Goal: Information Seeking & Learning: Find specific fact

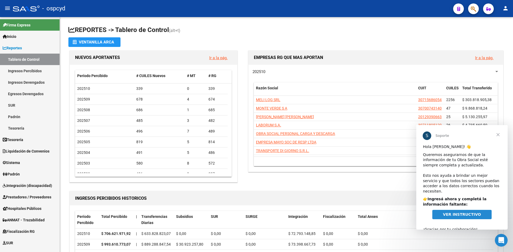
click at [497, 135] on span "Cerrar" at bounding box center [497, 134] width 19 height 19
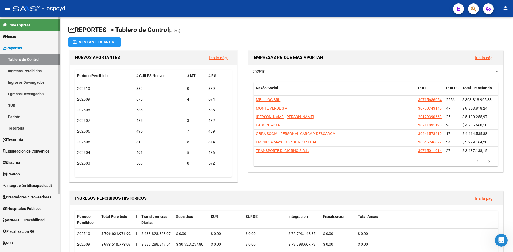
drag, startPoint x: 18, startPoint y: 144, endPoint x: 20, endPoint y: 148, distance: 4.9
click at [18, 144] on link "Tesorería" at bounding box center [30, 139] width 60 height 11
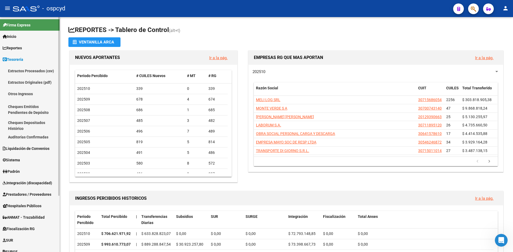
click at [23, 61] on span "Tesorería" at bounding box center [13, 60] width 21 height 6
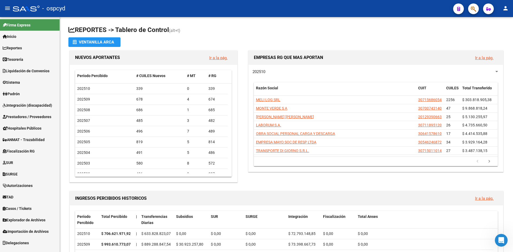
click at [22, 66] on link "Liquidación de Convenios" at bounding box center [30, 70] width 60 height 11
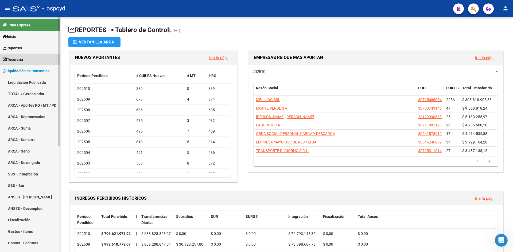
click at [23, 57] on span "Tesorería" at bounding box center [13, 60] width 21 height 6
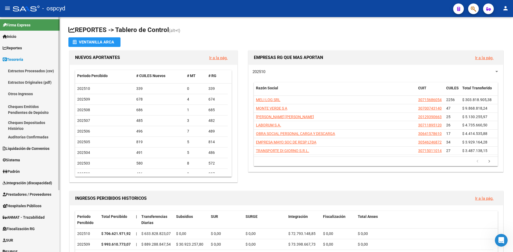
click at [23, 62] on span "Tesorería" at bounding box center [13, 60] width 21 height 6
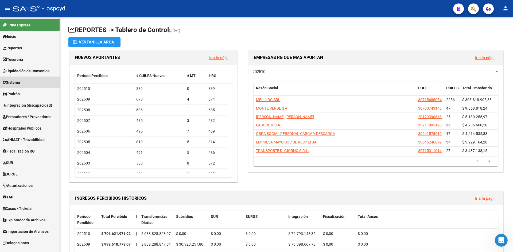
click at [24, 85] on link "Sistema" at bounding box center [30, 82] width 60 height 11
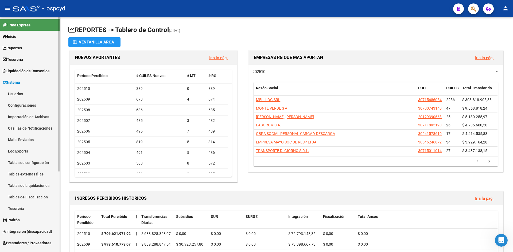
click at [24, 98] on link "Usuarios" at bounding box center [30, 93] width 60 height 11
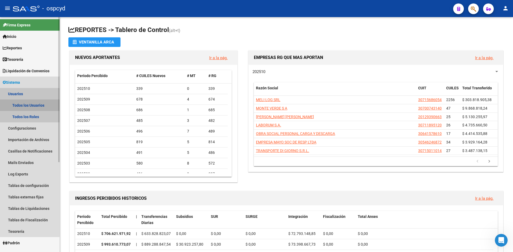
click at [24, 104] on link "Todos los Usuarios" at bounding box center [30, 105] width 60 height 11
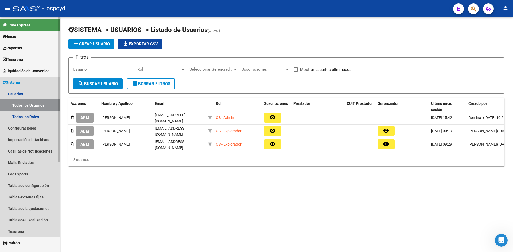
click at [18, 81] on span "Sistema" at bounding box center [11, 83] width 17 height 6
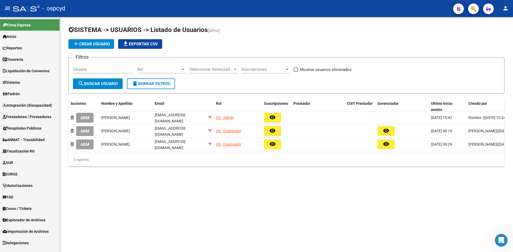
click at [19, 71] on span "Liquidación de Convenios" at bounding box center [26, 71] width 47 height 6
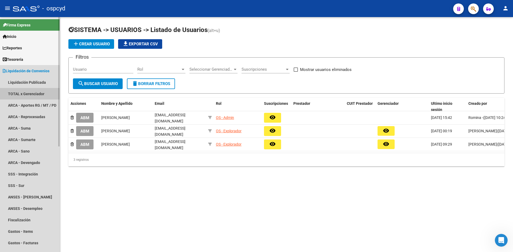
click at [22, 93] on link "TOTAL x Gerenciador" at bounding box center [30, 93] width 60 height 11
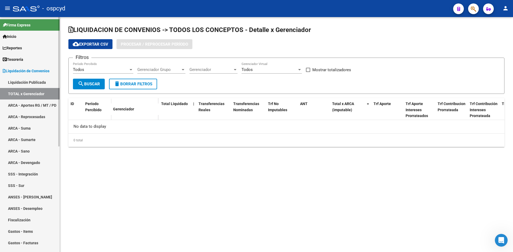
checkbox input "true"
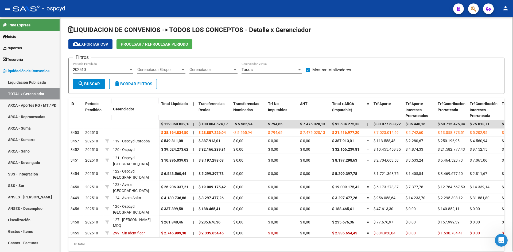
click at [147, 46] on span "Procesar / Reprocesar período" at bounding box center [154, 44] width 67 height 5
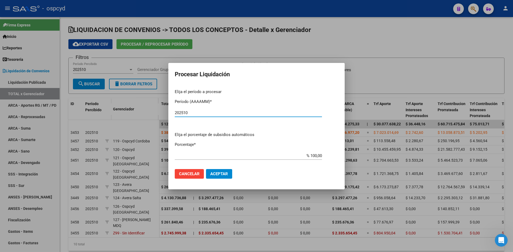
type input "202510"
click at [227, 178] on button "Aceptar" at bounding box center [219, 174] width 26 height 10
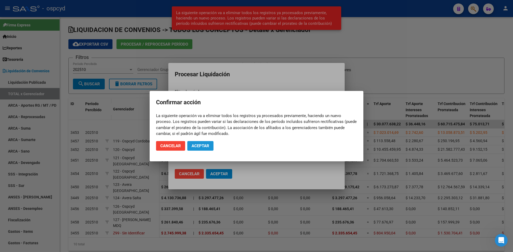
click at [208, 143] on button "Aceptar" at bounding box center [200, 146] width 26 height 10
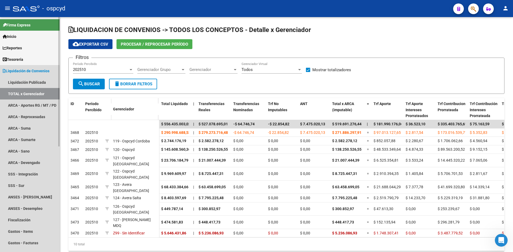
click at [32, 70] on span "Liquidación de Convenios" at bounding box center [26, 71] width 47 height 6
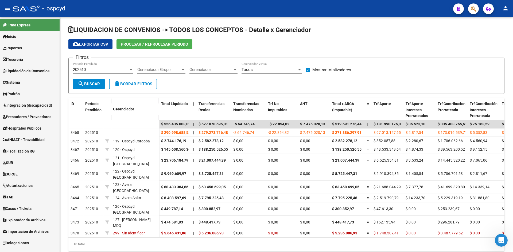
click at [32, 223] on span "Explorador de Archivos" at bounding box center [24, 220] width 43 height 6
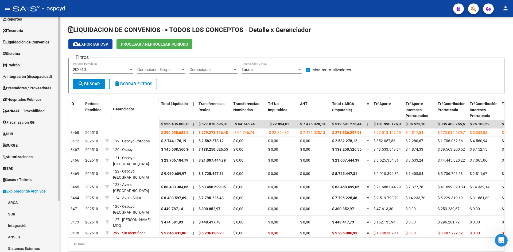
scroll to position [65, 0]
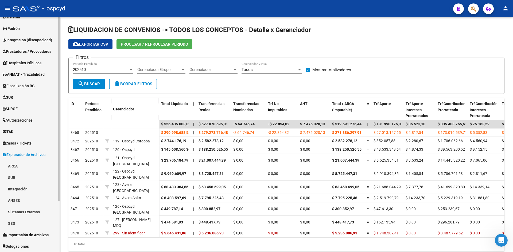
click at [28, 226] on link "SSS" at bounding box center [30, 223] width 60 height 11
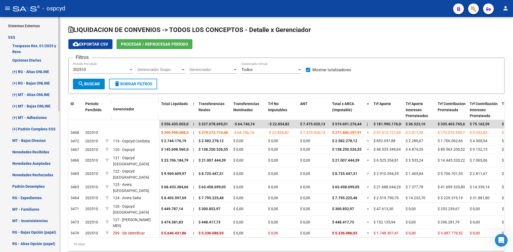
scroll to position [252, 0]
click at [28, 129] on link "(+) Padrón Completo SSS" at bounding box center [30, 128] width 60 height 11
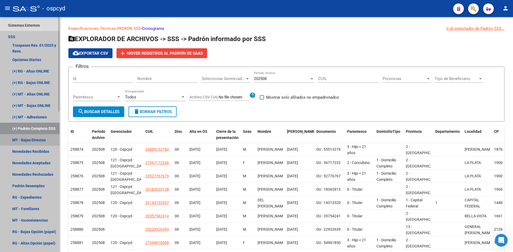
click at [29, 141] on link "MT - Bajas Directas" at bounding box center [30, 139] width 60 height 11
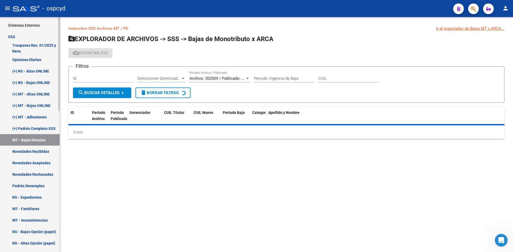
click at [28, 151] on link "Novedades Recibidas" at bounding box center [30, 151] width 60 height 11
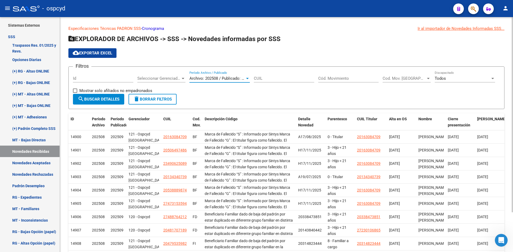
click at [211, 79] on span "Archivo: 202508 / Publicado: 202509" at bounding box center [221, 78] width 65 height 5
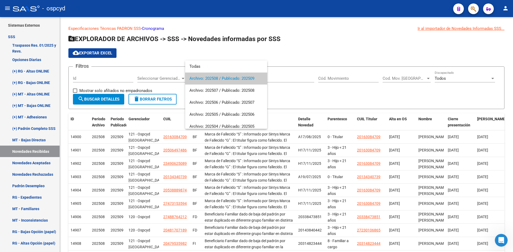
click at [203, 54] on div at bounding box center [256, 126] width 513 height 252
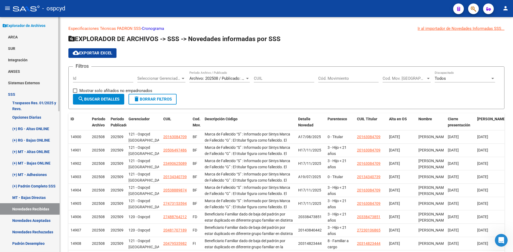
scroll to position [192, 0]
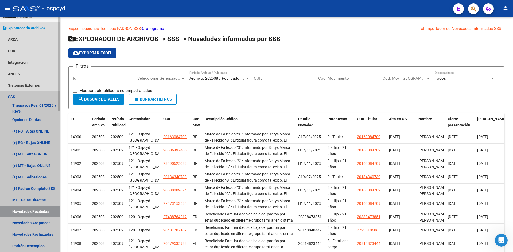
click at [26, 95] on link "SSS" at bounding box center [30, 96] width 60 height 11
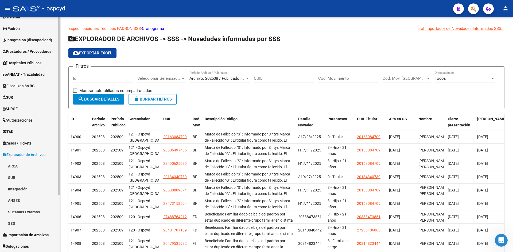
scroll to position [65, 0]
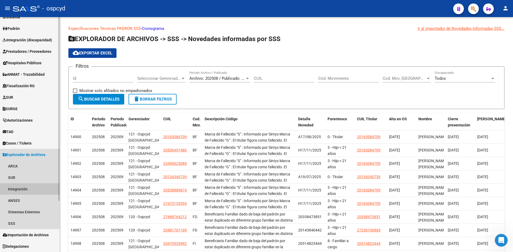
click at [38, 186] on link "Integración" at bounding box center [30, 189] width 60 height 11
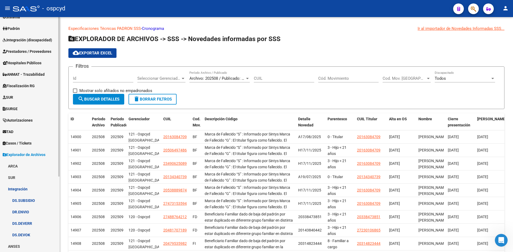
scroll to position [111, 0]
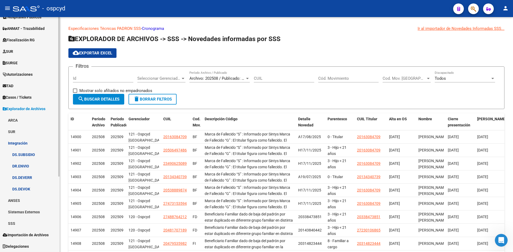
click at [31, 168] on link "DR.ENVIO" at bounding box center [30, 166] width 60 height 11
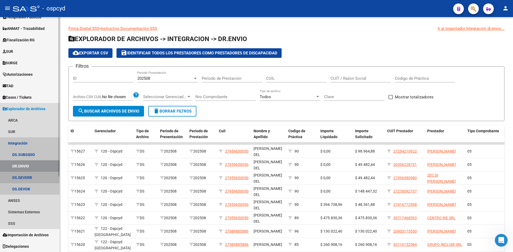
click at [28, 177] on link "DS.DEVERR" at bounding box center [30, 177] width 60 height 11
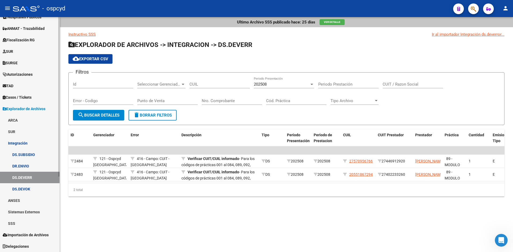
click at [27, 186] on link "DS.DEVOK" at bounding box center [30, 189] width 60 height 11
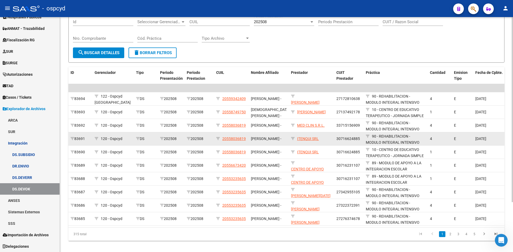
scroll to position [27, 0]
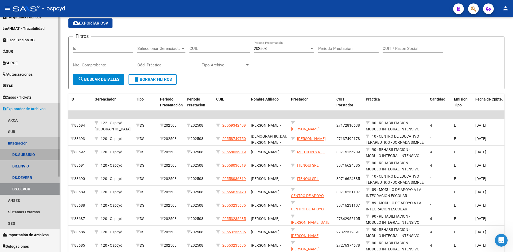
click at [27, 150] on link "DS.SUBSIDIO" at bounding box center [30, 154] width 60 height 11
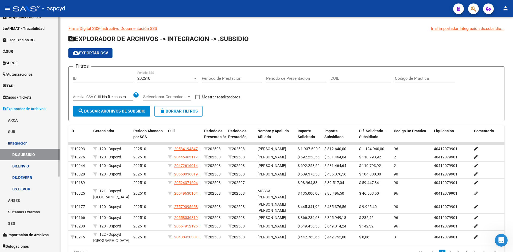
click at [33, 108] on span "Explorador de Archivos" at bounding box center [24, 109] width 43 height 6
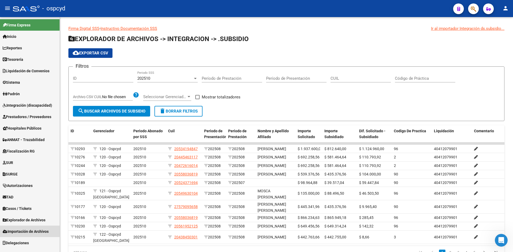
click at [41, 233] on span "Importación de Archivos" at bounding box center [26, 232] width 46 height 6
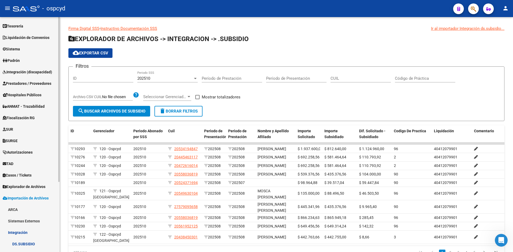
scroll to position [100, 0]
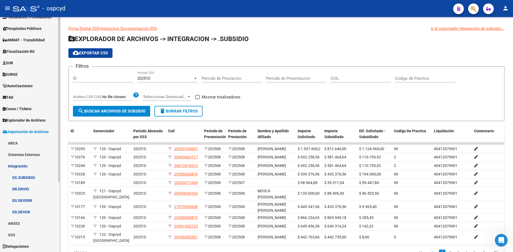
click at [28, 167] on link "Integración" at bounding box center [30, 166] width 60 height 11
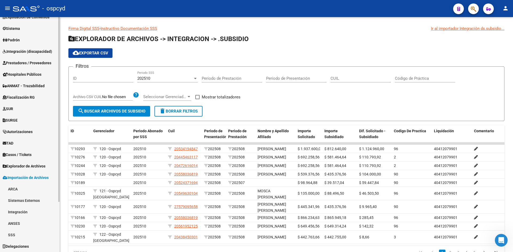
scroll to position [54, 0]
click at [29, 170] on link "Explorador de Archivos" at bounding box center [30, 166] width 60 height 11
click at [19, 204] on link "Integración" at bounding box center [30, 200] width 60 height 11
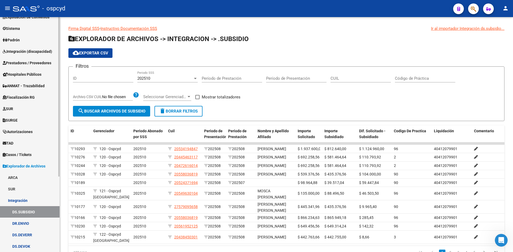
scroll to position [111, 0]
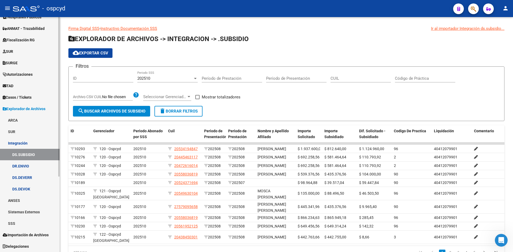
click at [28, 165] on link "DR.ENVIO" at bounding box center [30, 166] width 60 height 11
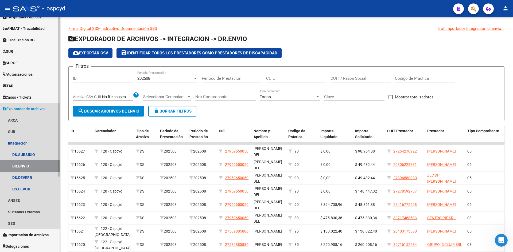
click at [27, 109] on span "Explorador de Archivos" at bounding box center [24, 109] width 43 height 6
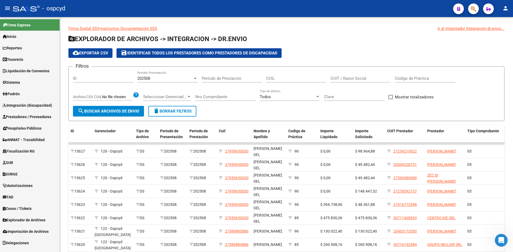
click at [42, 231] on span "Importación de Archivos" at bounding box center [26, 232] width 46 height 6
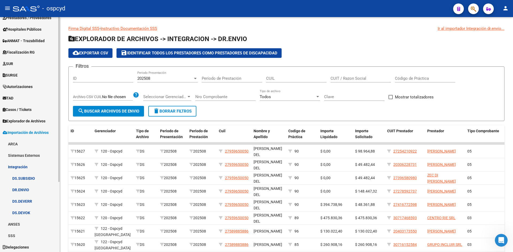
scroll to position [100, 0]
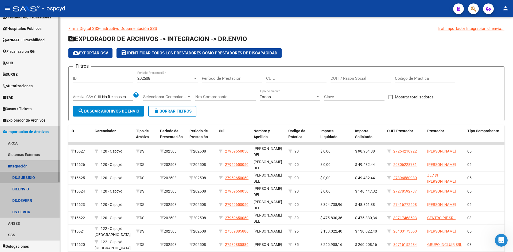
click at [27, 175] on link "DS.SUBSIDIO" at bounding box center [30, 177] width 60 height 11
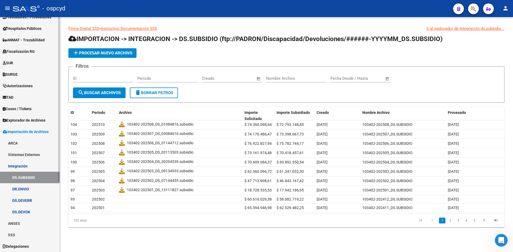
click at [26, 193] on link "DR.ENVIO" at bounding box center [30, 189] width 60 height 11
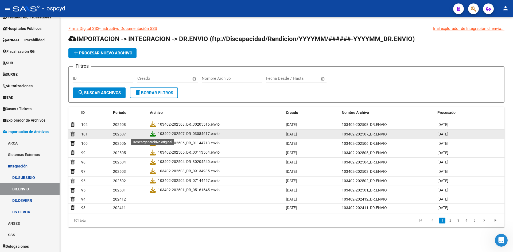
click at [155, 133] on icon at bounding box center [153, 134] width 6 height 6
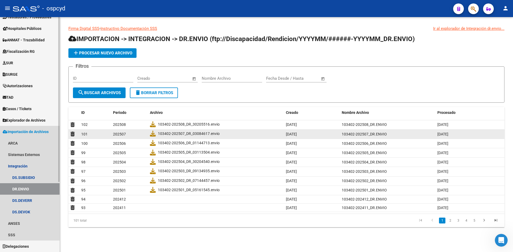
click at [19, 133] on span "Importación de Archivos" at bounding box center [26, 132] width 46 height 6
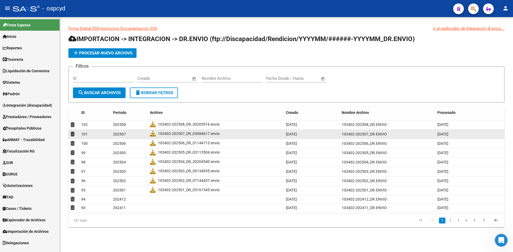
click at [26, 221] on span "Explorador de Archivos" at bounding box center [24, 220] width 43 height 6
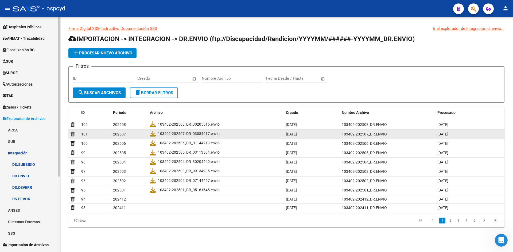
scroll to position [111, 0]
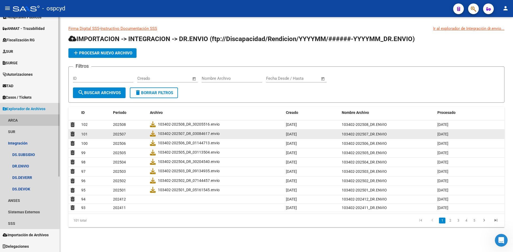
click at [17, 124] on link "ARCA" at bounding box center [30, 120] width 60 height 11
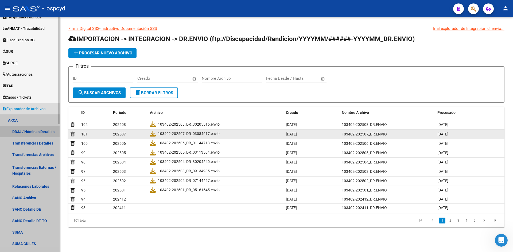
click at [33, 137] on link "DDJJ / Nóminas Detalles" at bounding box center [30, 131] width 60 height 11
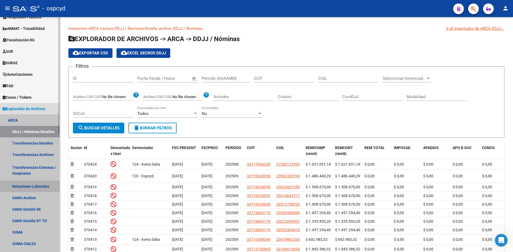
click at [29, 185] on link "Relaciones Laborales" at bounding box center [30, 186] width 60 height 11
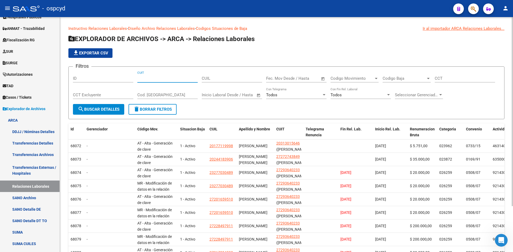
click at [184, 79] on input "CUIT" at bounding box center [167, 78] width 60 height 5
paste input "27-29364023-3"
type input "27-29364023-3"
click at [100, 111] on span "search Buscar Detalles" at bounding box center [99, 109] width 42 height 5
click at [324, 80] on span "Open calendar" at bounding box center [323, 78] width 13 height 13
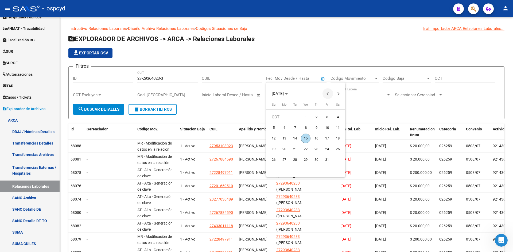
click at [327, 93] on button "Previous month" at bounding box center [327, 93] width 11 height 11
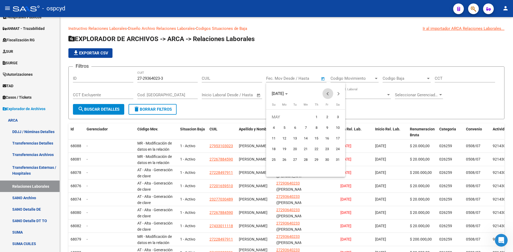
click at [327, 93] on button "Previous month" at bounding box center [327, 93] width 11 height 11
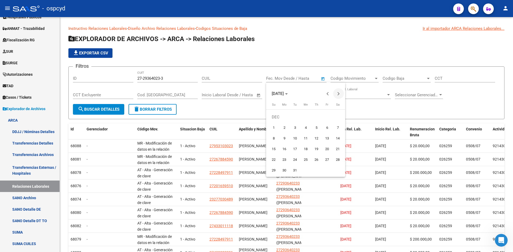
click at [338, 94] on button "Next month" at bounding box center [338, 93] width 11 height 11
click at [325, 94] on span "Previous month" at bounding box center [327, 93] width 11 height 11
click at [339, 95] on button "Next month" at bounding box center [338, 93] width 11 height 11
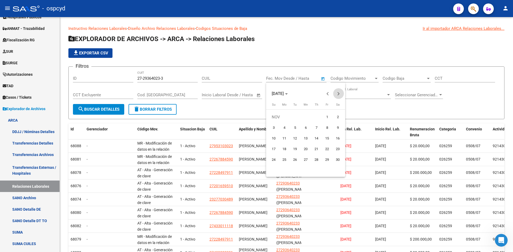
click at [339, 95] on button "Next month" at bounding box center [338, 93] width 11 height 11
click at [334, 151] on span "22" at bounding box center [338, 150] width 10 height 10
type input "[DATE]"
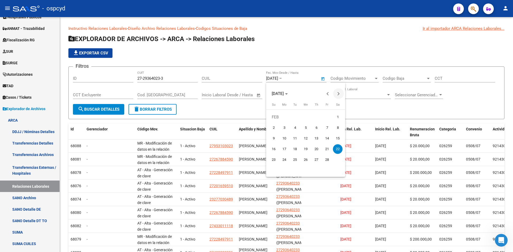
click at [339, 95] on span "Next month" at bounding box center [338, 93] width 11 height 11
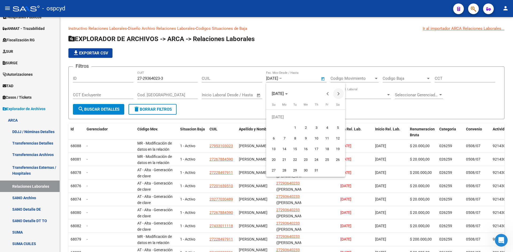
click at [339, 95] on span "Next month" at bounding box center [338, 93] width 11 height 11
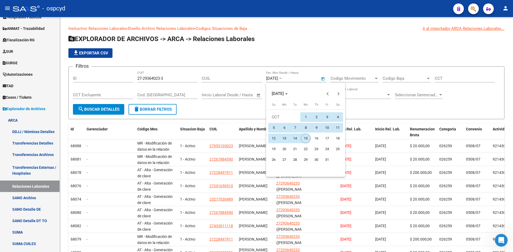
click at [306, 139] on span "15" at bounding box center [306, 139] width 10 height 10
type input "[DATE]"
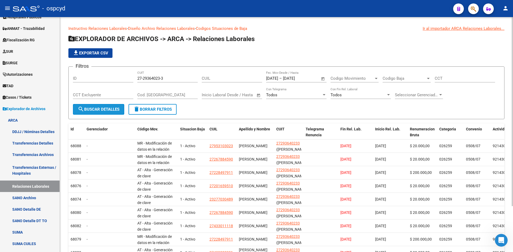
click at [106, 108] on span "search Buscar Detalles" at bounding box center [99, 109] width 42 height 5
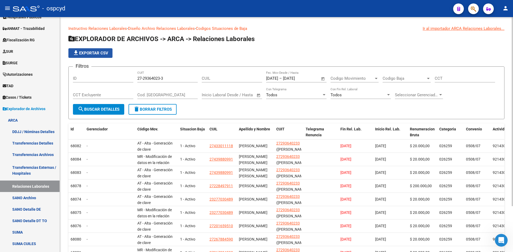
click at [98, 53] on span "file_download Exportar CSV" at bounding box center [91, 53] width 36 height 5
drag, startPoint x: 170, startPoint y: 79, endPoint x: 126, endPoint y: 80, distance: 44.4
click at [126, 80] on div "Filtros ID 27-29364023-3 CUIT CUIL [DATE] [DATE] – [DATE] Fecha fin Fec. Mov De…" at bounding box center [286, 87] width 427 height 33
paste input "20-43260749-7"
type input "20-43260749-7"
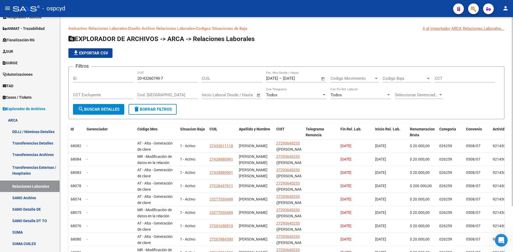
drag, startPoint x: 288, startPoint y: 79, endPoint x: 260, endPoint y: 77, distance: 28.1
click at [260, 77] on div "Filtros ID 20-43260749-7 CUIT CUIL [DATE] [DATE] – [DATE] Fecha fin Fec. Mov De…" at bounding box center [286, 87] width 427 height 33
click at [260, 77] on input "CUIL" at bounding box center [232, 78] width 60 height 5
drag, startPoint x: 287, startPoint y: 79, endPoint x: 263, endPoint y: 76, distance: 23.7
click at [263, 76] on div "Filtros ID 20-43260749-7 CUIT CUIL [DATE] [DATE] – [DATE] [DATE] Fec. Mov Desde…" at bounding box center [286, 87] width 427 height 33
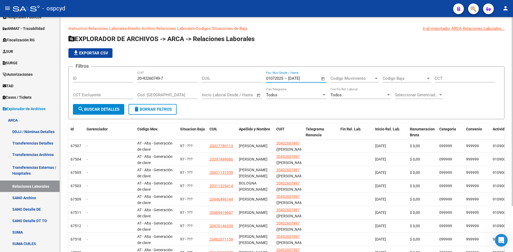
type input "[DATE]"
click at [321, 78] on span "Open calendar" at bounding box center [323, 78] width 13 height 13
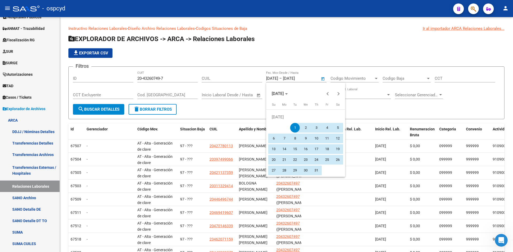
click at [294, 126] on span "1" at bounding box center [295, 128] width 10 height 10
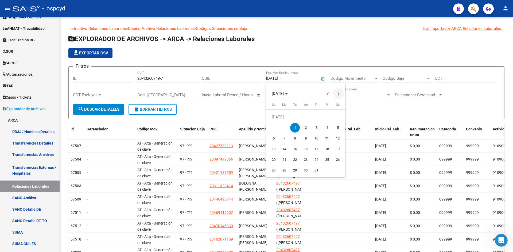
click at [336, 93] on span "Next month" at bounding box center [338, 93] width 11 height 11
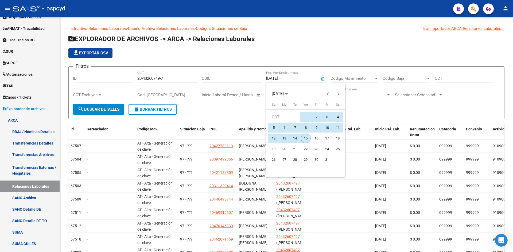
click at [307, 137] on span "15" at bounding box center [306, 139] width 10 height 10
type input "[DATE]"
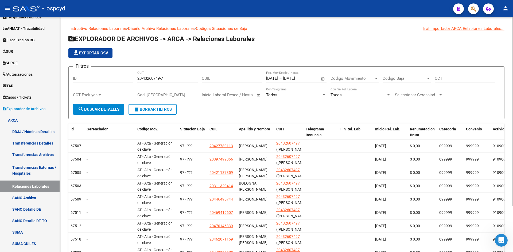
click at [111, 111] on span "search Buscar Detalles" at bounding box center [99, 109] width 42 height 5
click at [91, 50] on button "file_download Exportar CSV" at bounding box center [90, 53] width 44 height 10
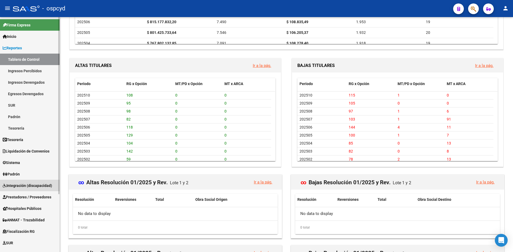
click at [25, 187] on span "Integración (discapacidad)" at bounding box center [27, 186] width 49 height 6
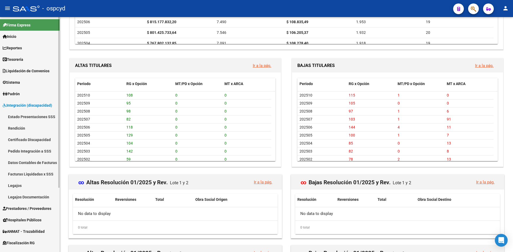
scroll to position [53, 0]
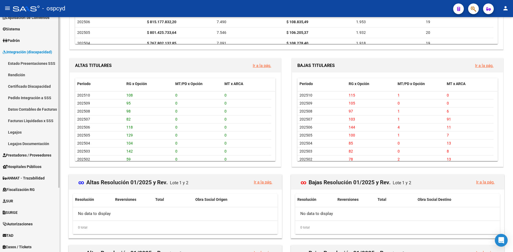
click at [22, 79] on link "Rendición" at bounding box center [30, 74] width 60 height 11
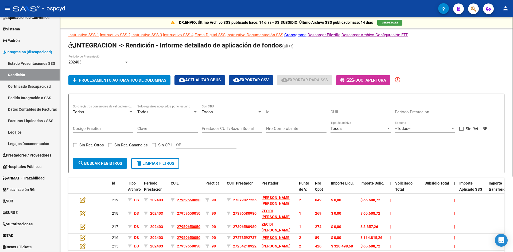
click at [119, 115] on div "Todos Solo registros con errores de validación (control 623 instructivo de rend…" at bounding box center [103, 110] width 60 height 11
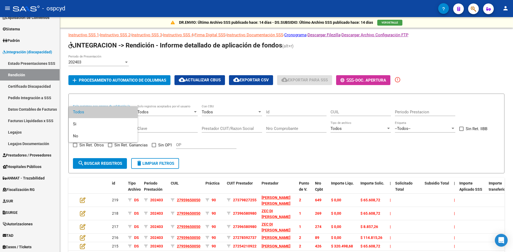
click at [169, 100] on div at bounding box center [256, 126] width 513 height 252
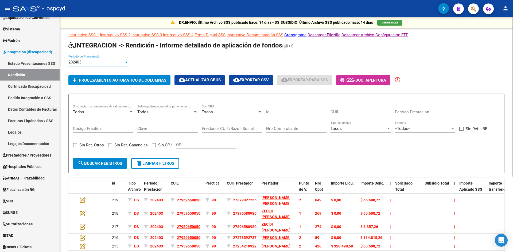
click at [116, 60] on div "202403" at bounding box center [96, 62] width 56 height 5
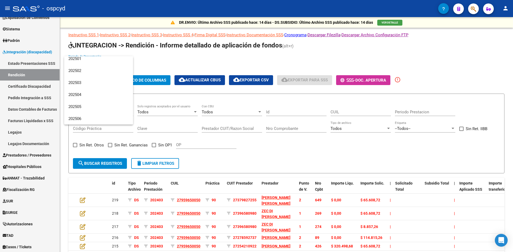
scroll to position [1146, 0]
click at [197, 55] on div at bounding box center [256, 126] width 513 height 252
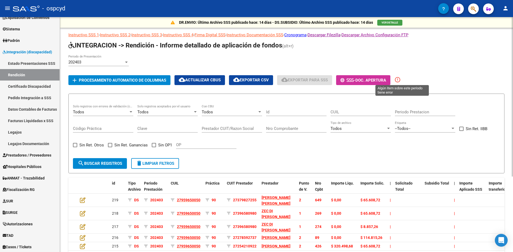
click at [401, 80] on mat-icon "error_outline" at bounding box center [397, 80] width 6 height 6
click at [386, 79] on span "Doc. Apertura" at bounding box center [370, 80] width 31 height 5
click at [151, 83] on button "add Procesamiento automatico de columnas" at bounding box center [119, 80] width 102 height 10
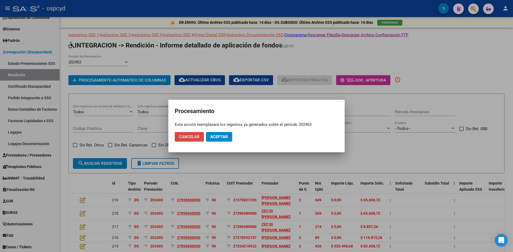
click at [194, 137] on span "Cancelar" at bounding box center [189, 137] width 21 height 5
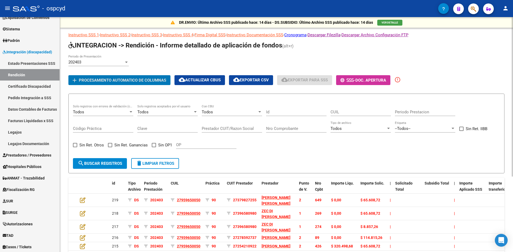
click at [191, 85] on app-list-header "INTEGRACION -> Rendición - Informe detallado de aplicación de fondos (alt+r) 20…" at bounding box center [286, 107] width 436 height 133
click at [191, 82] on span "cloud_download Actualizar CBUs" at bounding box center [200, 80] width 42 height 5
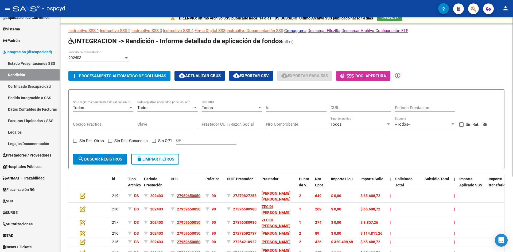
scroll to position [0, 0]
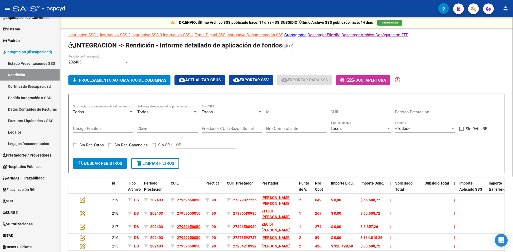
click at [100, 59] on div "202403 Periodo de Presentación" at bounding box center [98, 60] width 60 height 11
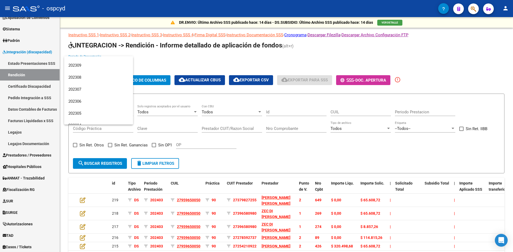
scroll to position [53, 0]
click at [167, 64] on div at bounding box center [256, 126] width 513 height 252
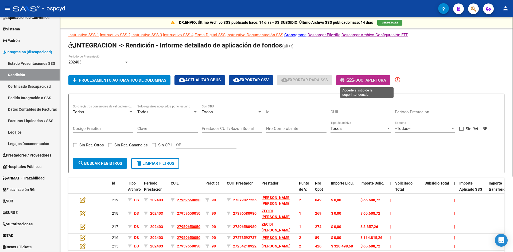
click at [361, 78] on span "Doc. Apertura" at bounding box center [370, 80] width 31 height 5
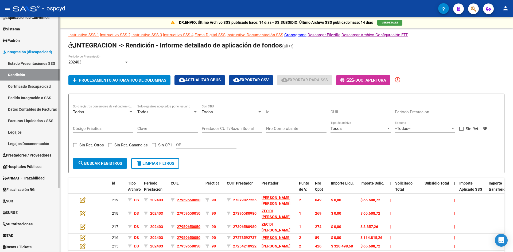
click at [20, 83] on link "Certificado Discapacidad" at bounding box center [30, 86] width 60 height 11
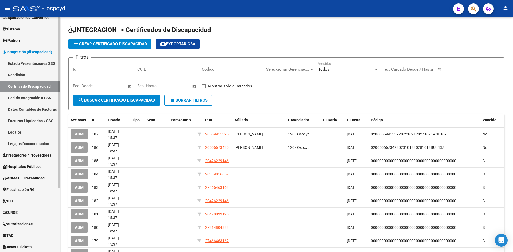
click at [20, 96] on link "Pedido Integración a SSS" at bounding box center [30, 97] width 60 height 11
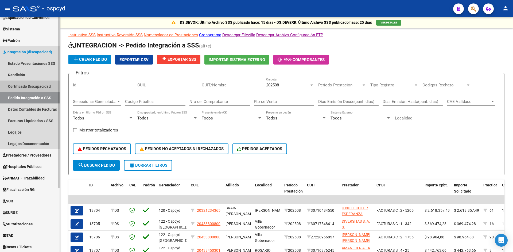
click at [21, 87] on link "Certificado Discapacidad" at bounding box center [30, 86] width 60 height 11
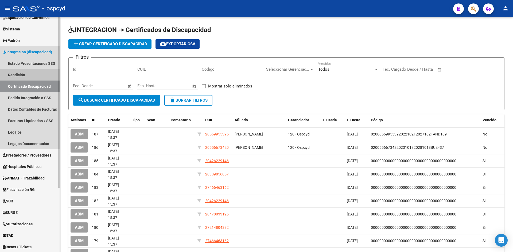
click at [22, 75] on link "Rendición" at bounding box center [30, 74] width 60 height 11
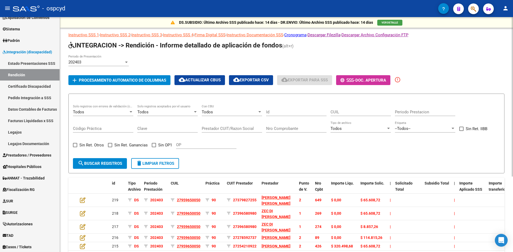
click at [95, 61] on div "202403" at bounding box center [96, 62] width 56 height 5
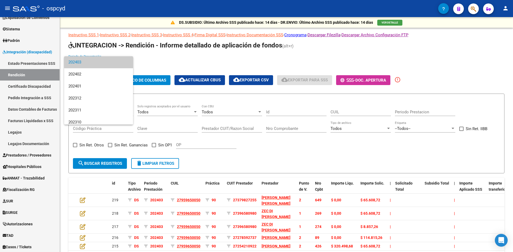
click at [149, 57] on div at bounding box center [256, 126] width 513 height 252
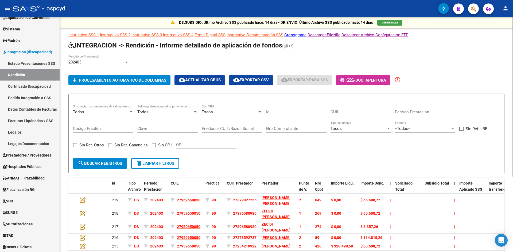
click at [147, 80] on span "Procesamiento automatico de columnas" at bounding box center [122, 80] width 87 height 5
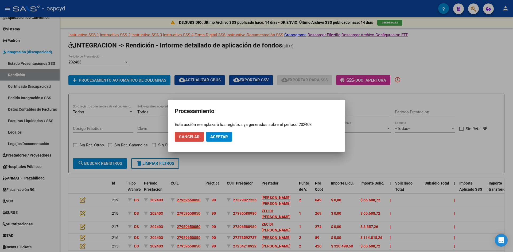
click at [192, 137] on span "Cancelar" at bounding box center [189, 137] width 21 height 5
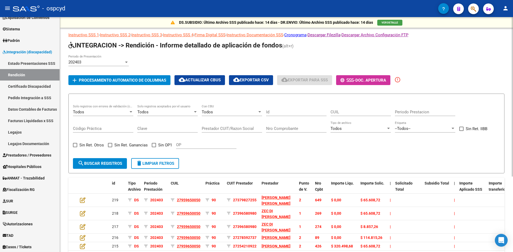
click at [127, 115] on div "Todos Solo registros con errores de validación (control 623 instructivo de rend…" at bounding box center [103, 110] width 60 height 11
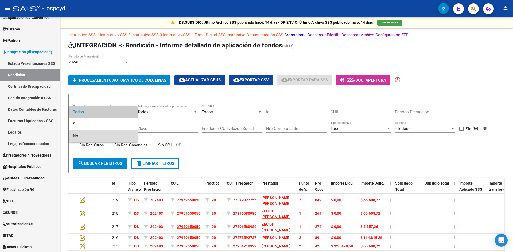
click at [85, 135] on span "No" at bounding box center [103, 136] width 60 height 12
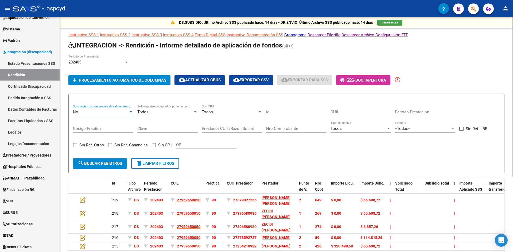
click at [154, 108] on div "Todos Solo registros aceptados por el usuario" at bounding box center [167, 110] width 60 height 11
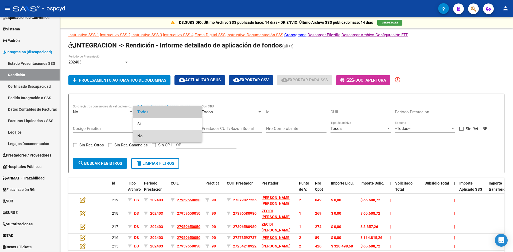
click at [149, 135] on span "No" at bounding box center [167, 136] width 60 height 12
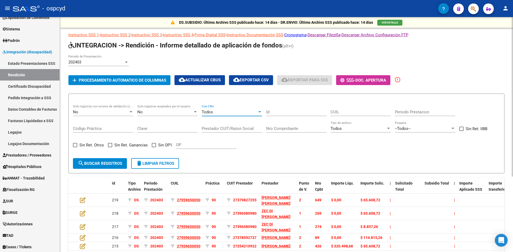
click at [220, 111] on div "Todos" at bounding box center [230, 112] width 56 height 5
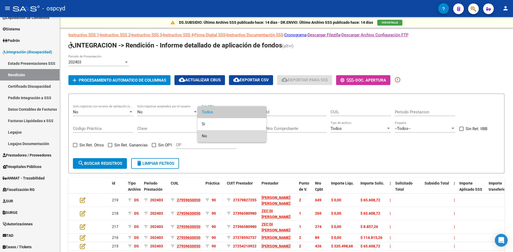
click at [220, 138] on span "No" at bounding box center [232, 136] width 60 height 12
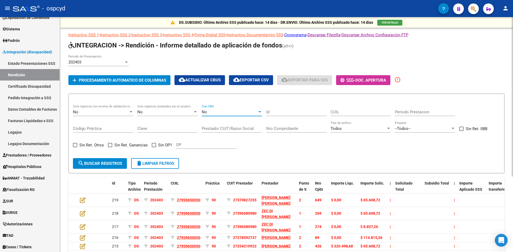
click at [412, 128] on div "--Todos--" at bounding box center [423, 128] width 56 height 5
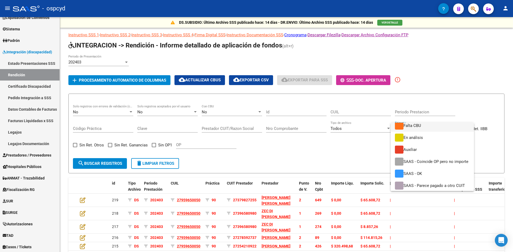
scroll to position [40, 0]
click at [378, 156] on div at bounding box center [256, 126] width 513 height 252
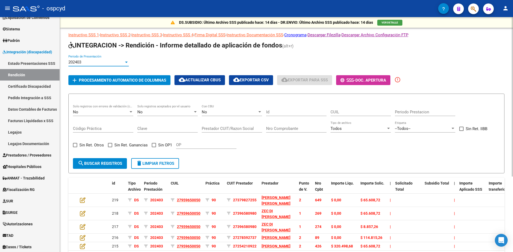
click at [73, 62] on span "202403" at bounding box center [74, 62] width 13 height 5
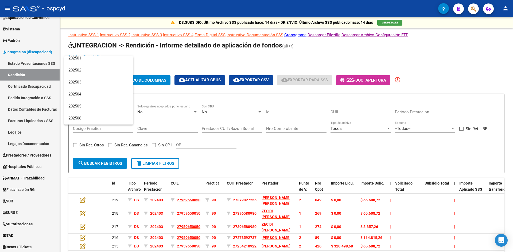
scroll to position [1146, 0]
click at [92, 107] on span "202507" at bounding box center [98, 107] width 60 height 12
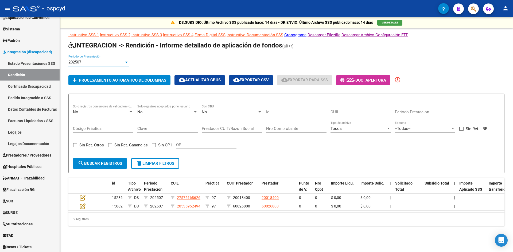
click at [118, 110] on div "No" at bounding box center [101, 112] width 56 height 5
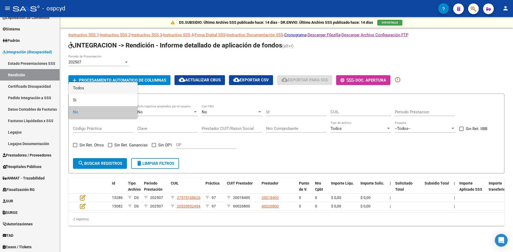
click at [99, 90] on span "Todos" at bounding box center [103, 88] width 60 height 12
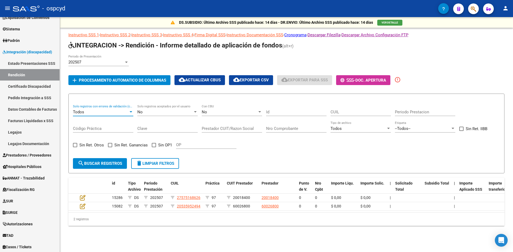
click at [153, 110] on div "No" at bounding box center [165, 112] width 56 height 5
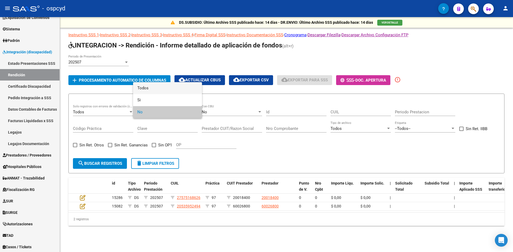
click at [158, 90] on span "Todos" at bounding box center [167, 88] width 60 height 12
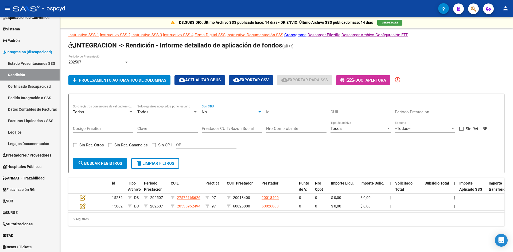
click at [208, 111] on div "No" at bounding box center [230, 112] width 56 height 5
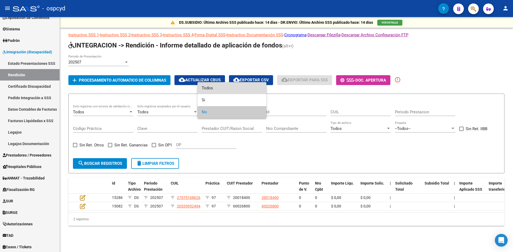
click at [215, 90] on span "Todos" at bounding box center [232, 88] width 60 height 12
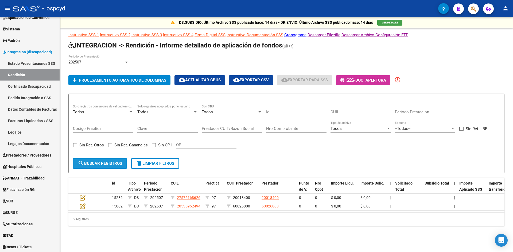
click at [107, 162] on span "search Buscar registros" at bounding box center [100, 163] width 44 height 5
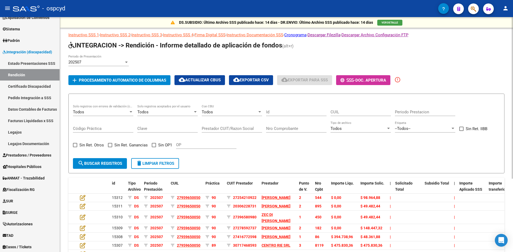
click at [141, 77] on button "add Procesamiento automatico de columnas" at bounding box center [119, 80] width 102 height 10
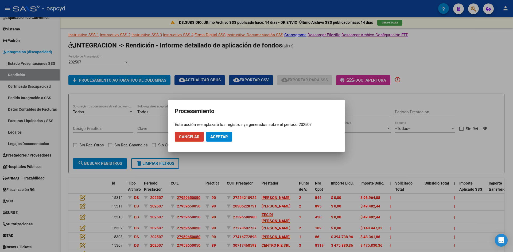
click at [219, 138] on span "Aceptar" at bounding box center [219, 137] width 18 height 5
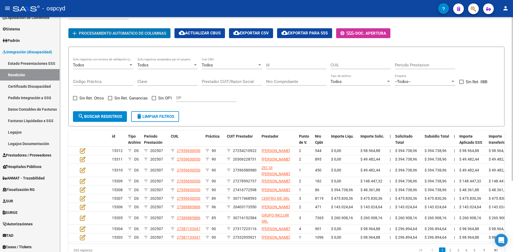
scroll to position [0, 0]
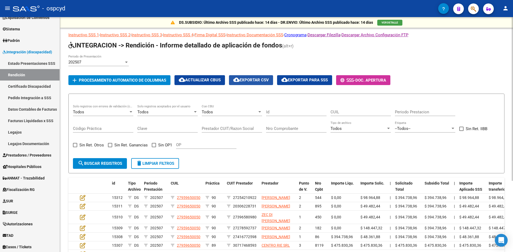
click at [252, 80] on span "cloud_download Exportar CSV" at bounding box center [251, 80] width 36 height 5
